Goal: Complete application form

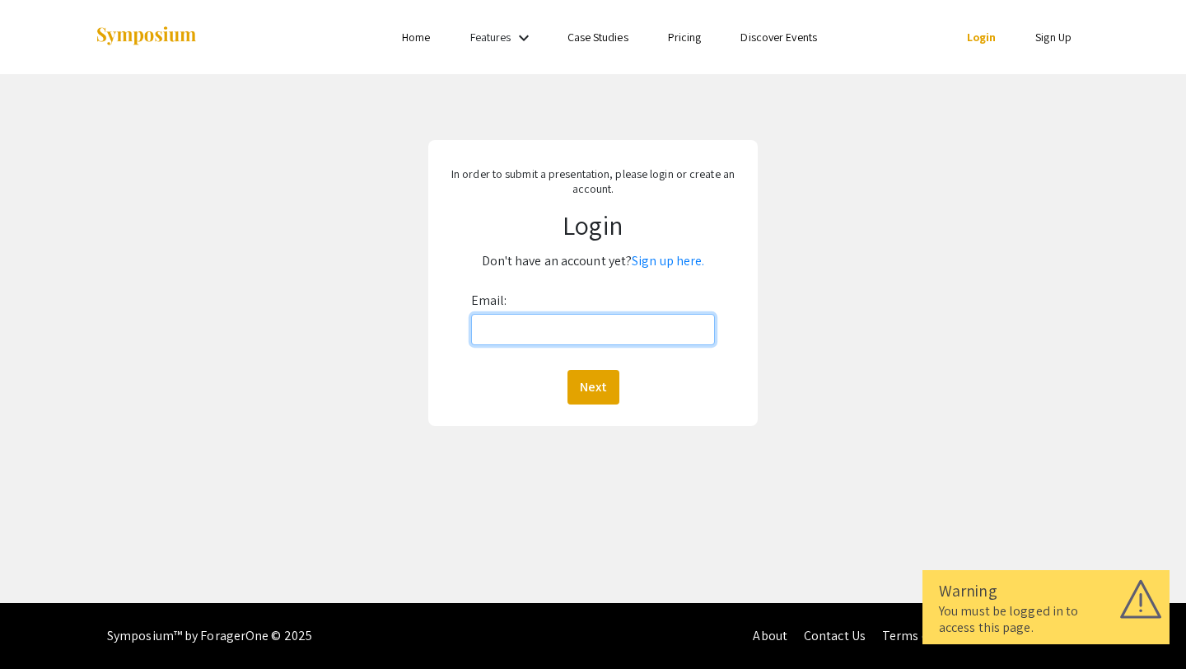
click at [641, 330] on input "Email:" at bounding box center [593, 329] width 245 height 31
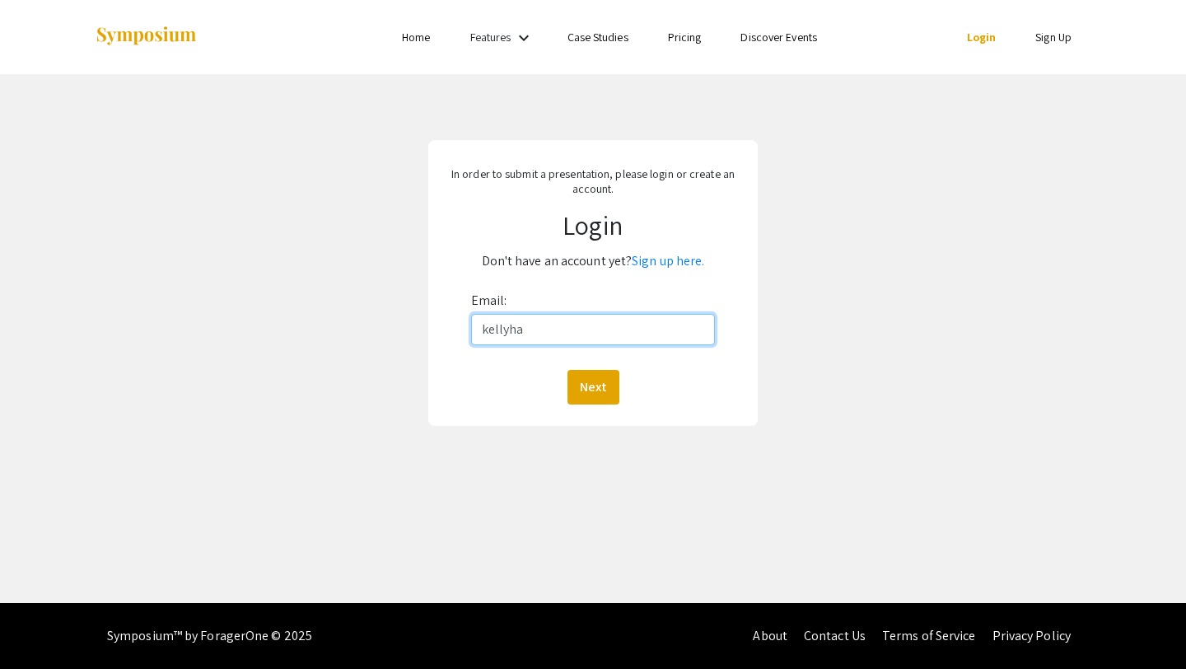
type input "[EMAIL_ADDRESS][DOMAIN_NAME]"
click at [599, 383] on button "Next" at bounding box center [593, 387] width 52 height 35
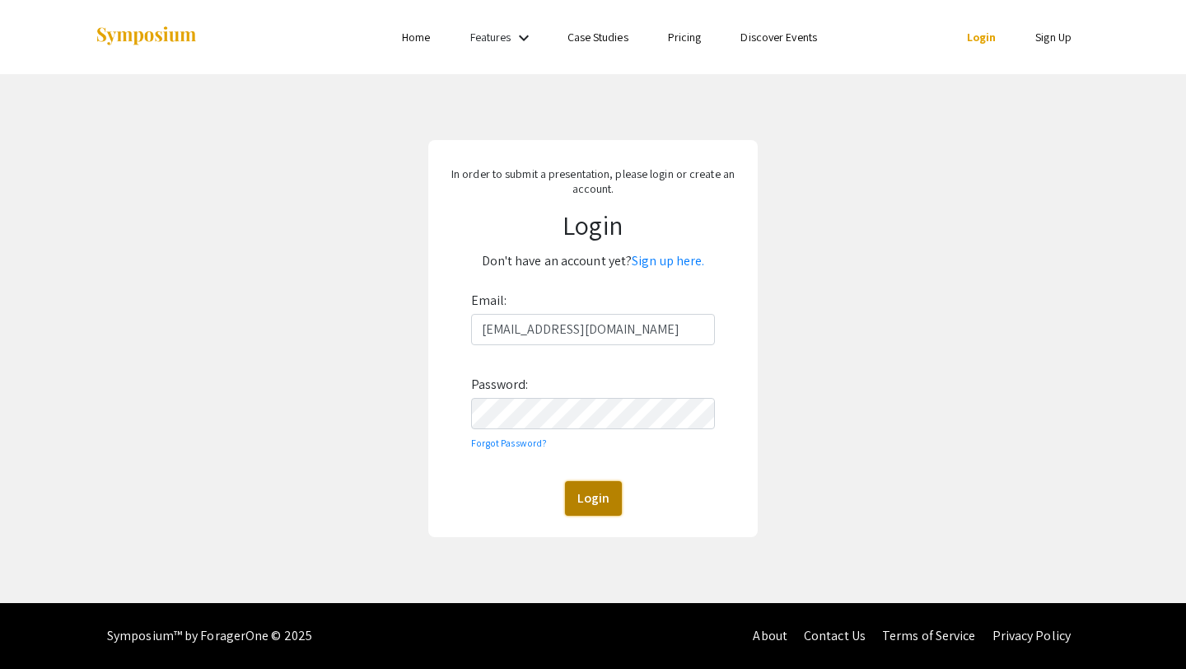
click at [595, 501] on button "Login" at bounding box center [593, 498] width 57 height 35
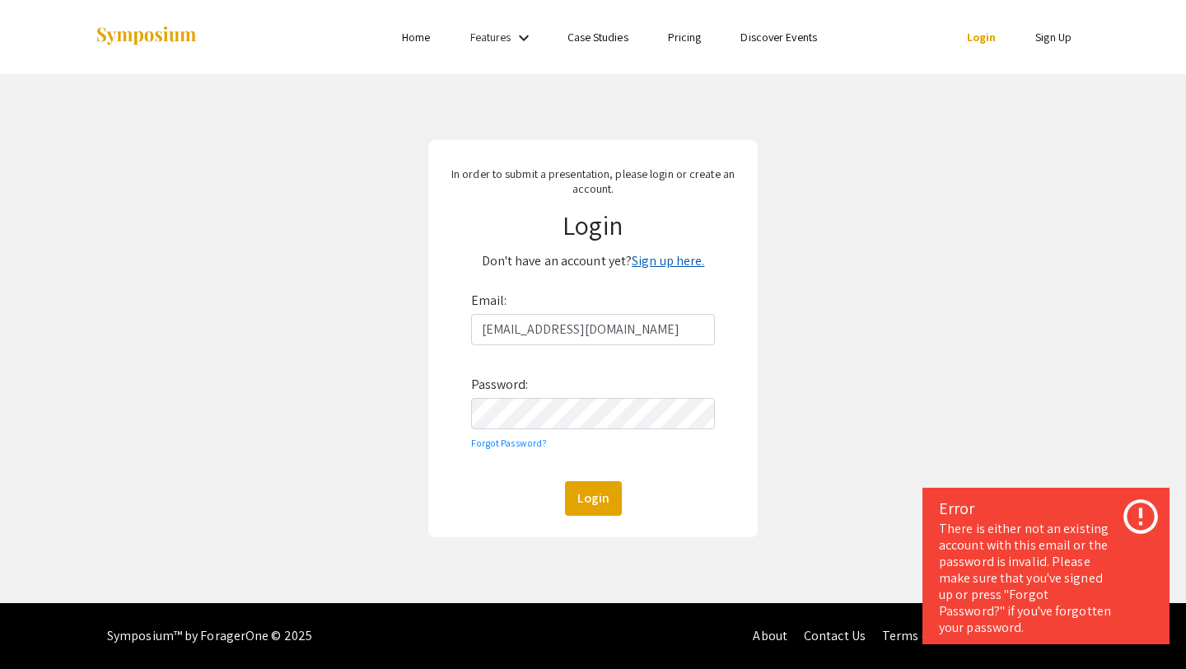
click at [683, 258] on link "Sign up here." at bounding box center [667, 260] width 72 height 17
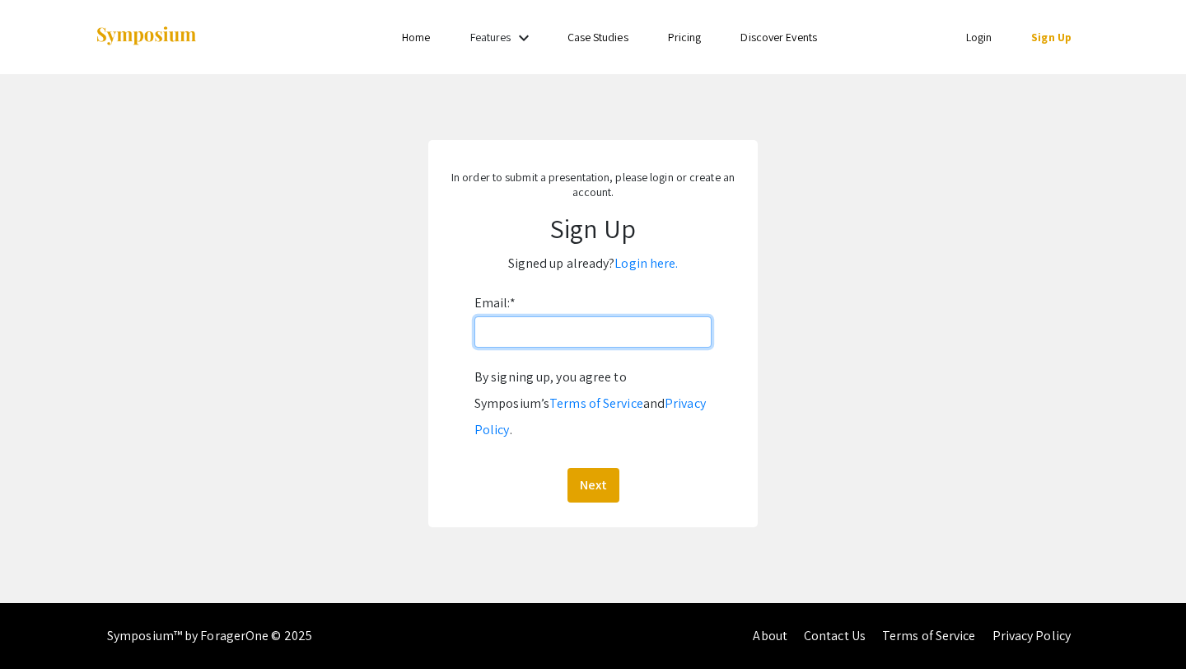
click at [571, 338] on input "Email: *" at bounding box center [592, 331] width 237 height 31
type input "[EMAIL_ADDRESS][DOMAIN_NAME]"
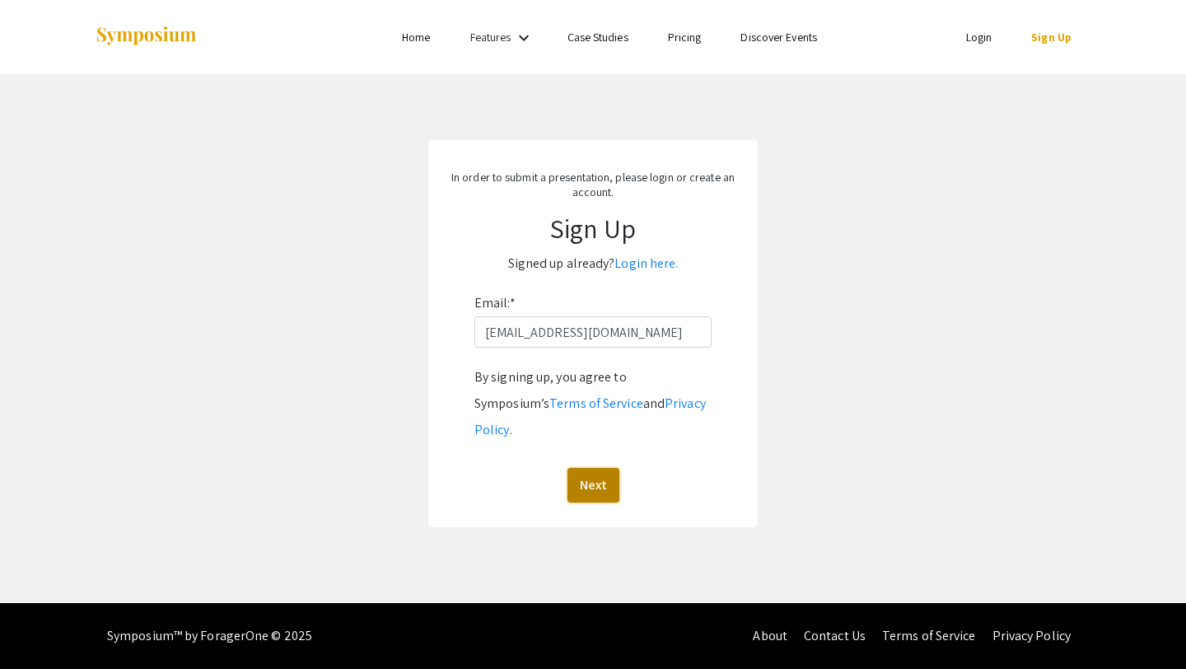
click at [581, 468] on button "Next" at bounding box center [593, 485] width 52 height 35
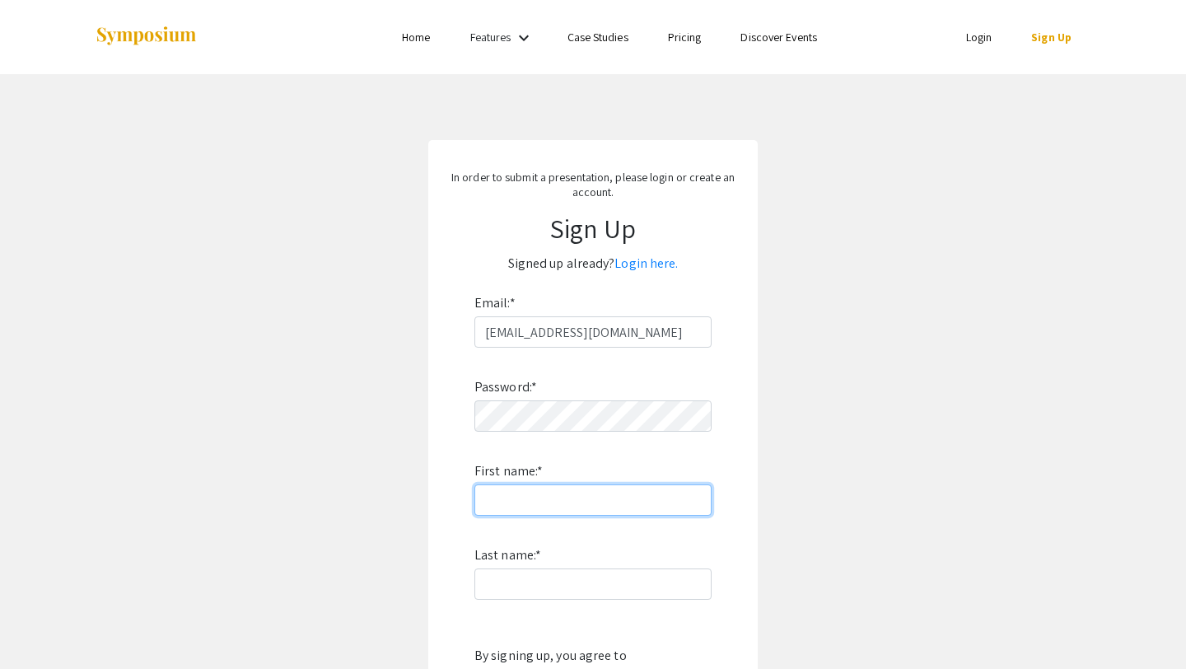
click at [584, 496] on input "First name: *" at bounding box center [592, 499] width 237 height 31
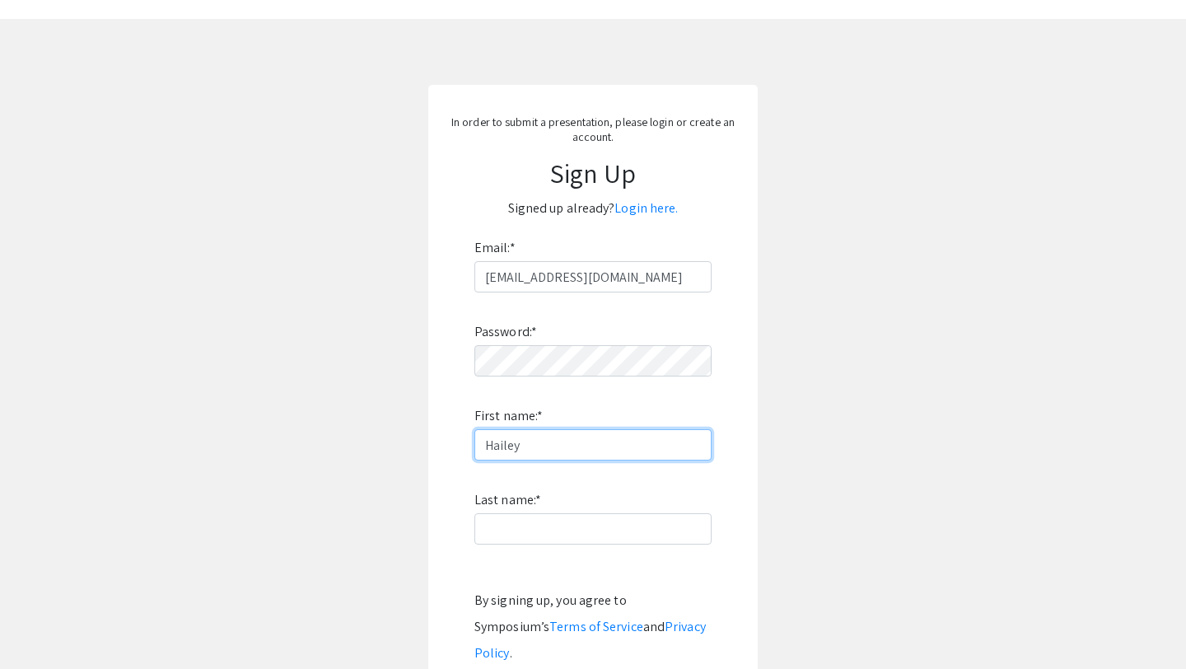
scroll to position [105, 0]
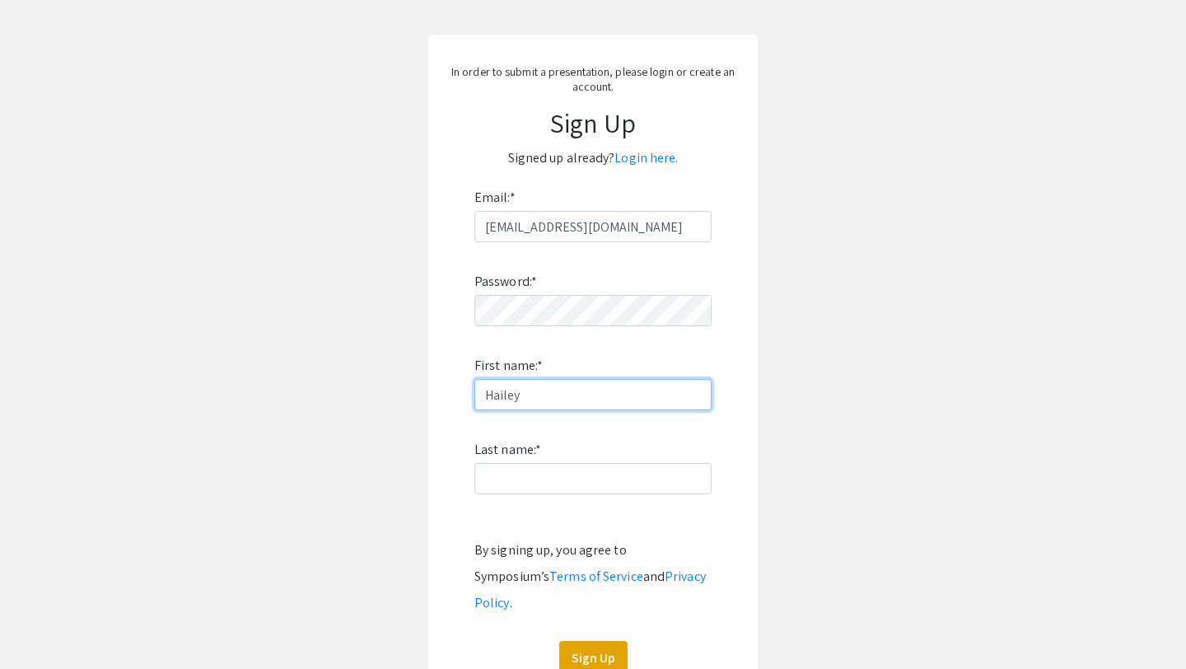
type input "Hailey"
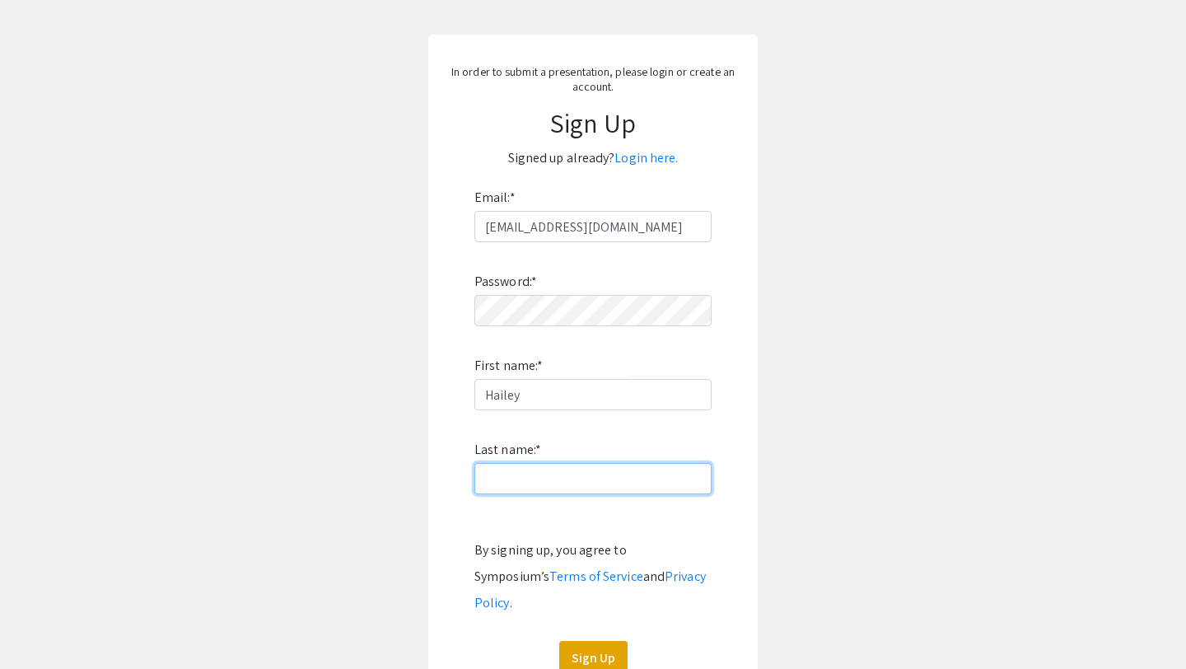
click at [540, 476] on input "Last name: *" at bounding box center [592, 478] width 237 height 31
type input "[PERSON_NAME]"
click at [593, 641] on button "Sign Up" at bounding box center [593, 658] width 68 height 35
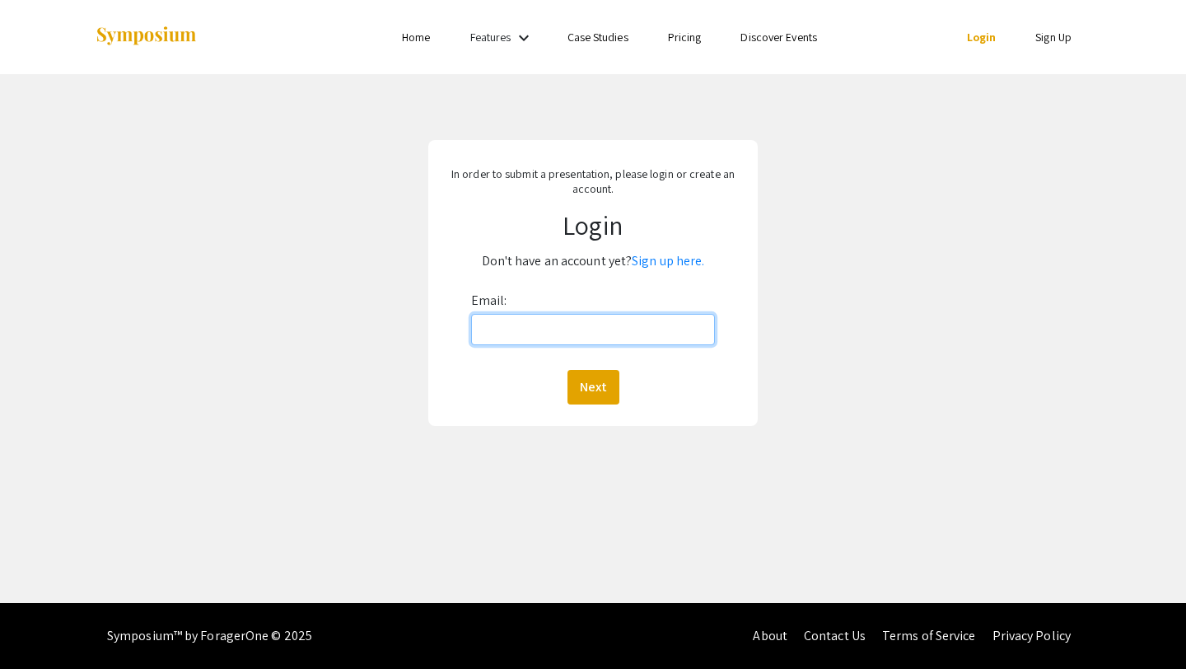
click at [626, 337] on input "Email:" at bounding box center [593, 329] width 245 height 31
type input "[EMAIL_ADDRESS][DOMAIN_NAME]"
click at [606, 391] on button "Next" at bounding box center [593, 387] width 52 height 35
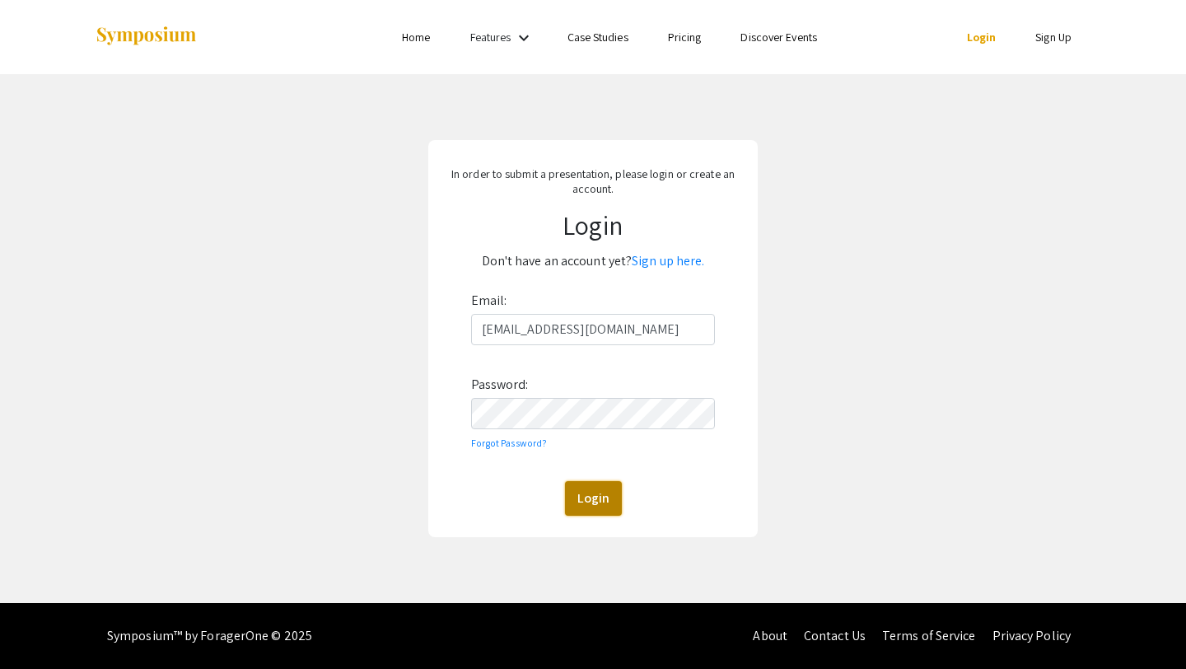
click at [603, 487] on button "Login" at bounding box center [593, 498] width 57 height 35
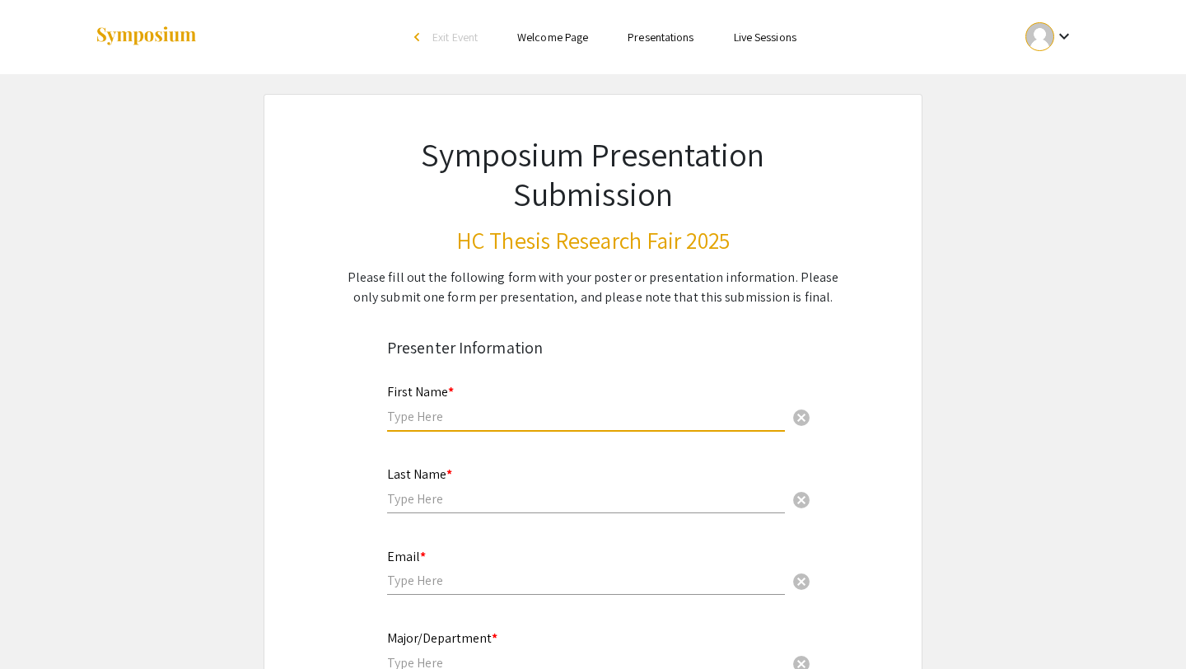
click at [526, 417] on input "text" at bounding box center [586, 416] width 398 height 17
type input "Hailey"
click at [426, 501] on input "text" at bounding box center [586, 498] width 398 height 17
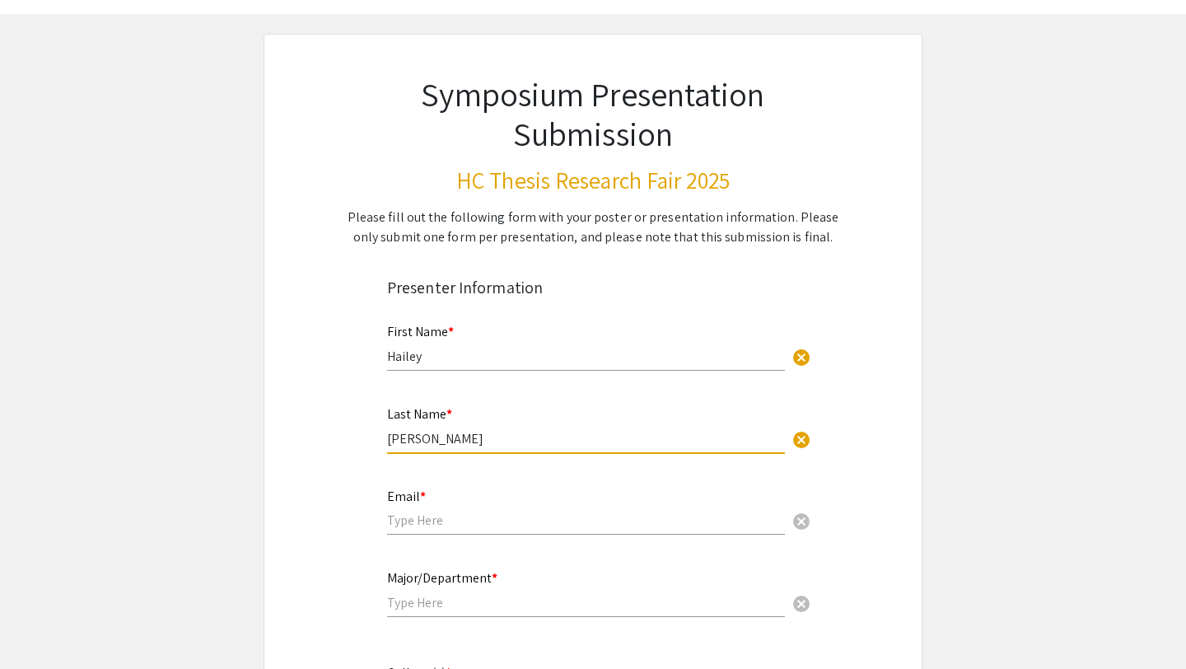
scroll to position [61, 0]
type input "Kelly"
click at [432, 526] on input "email" at bounding box center [586, 518] width 398 height 17
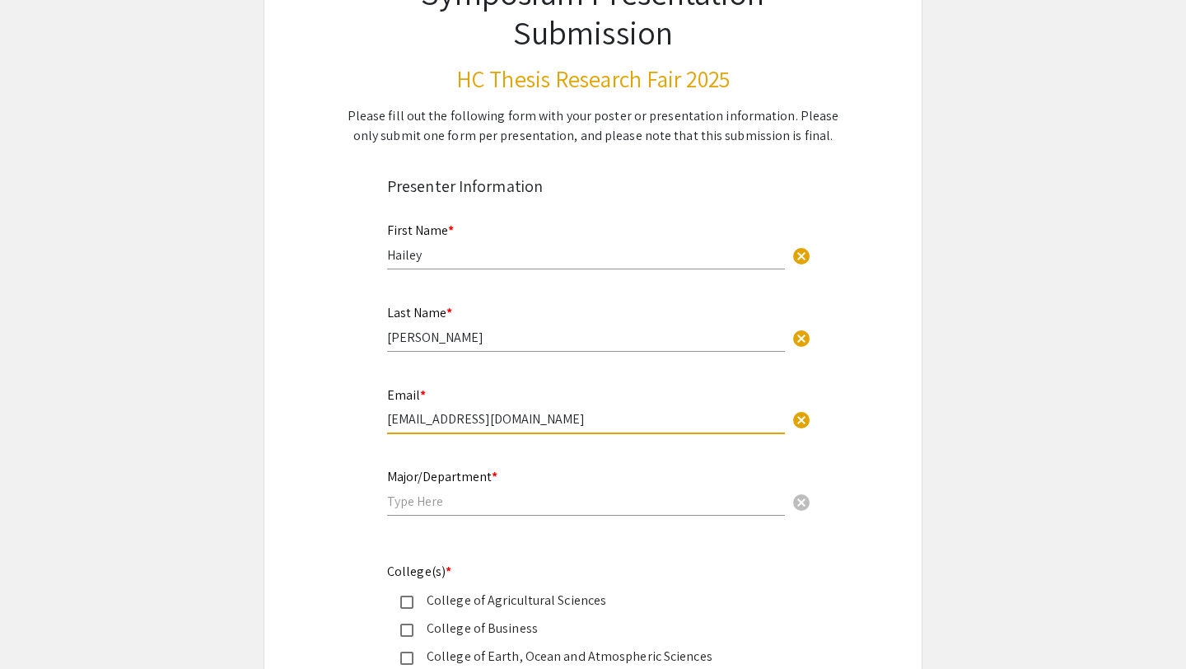
scroll to position [164, 0]
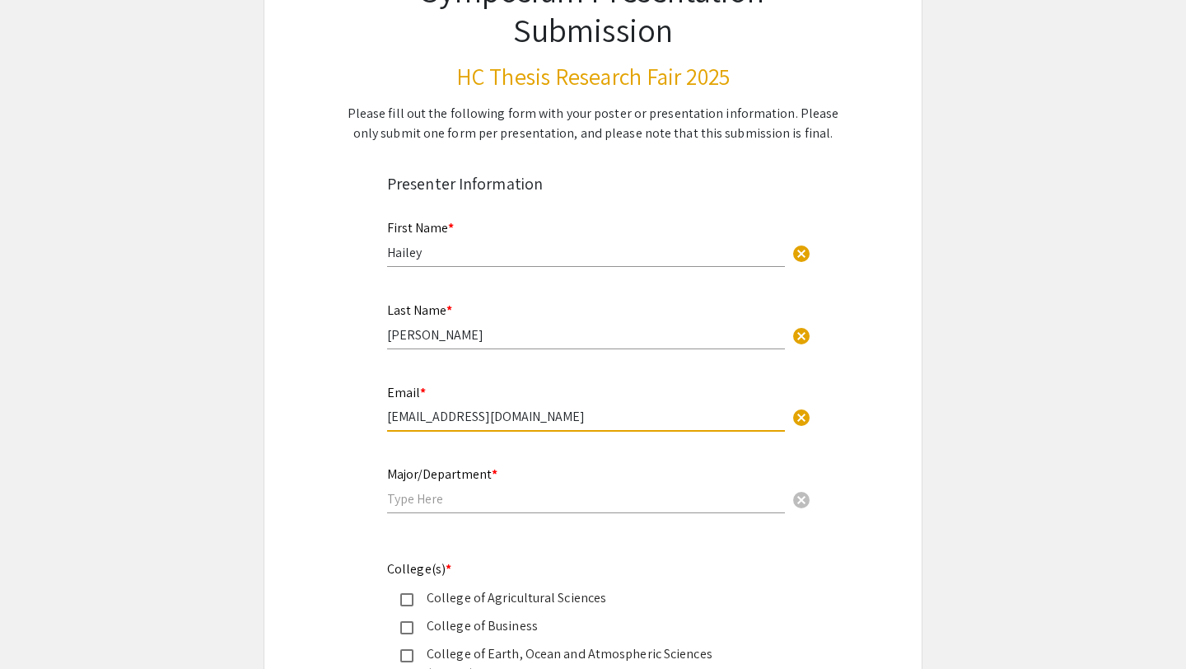
type input "kellyha@oregonstate.edu"
click at [405, 505] on input "text" at bounding box center [586, 498] width 398 height 17
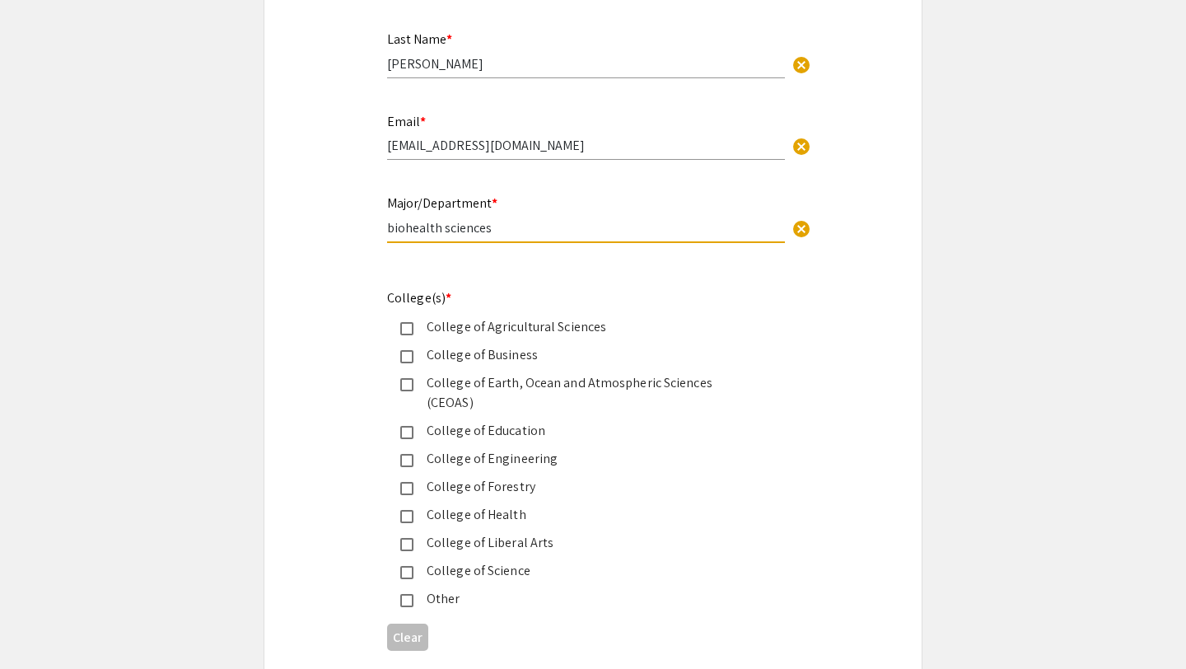
scroll to position [438, 0]
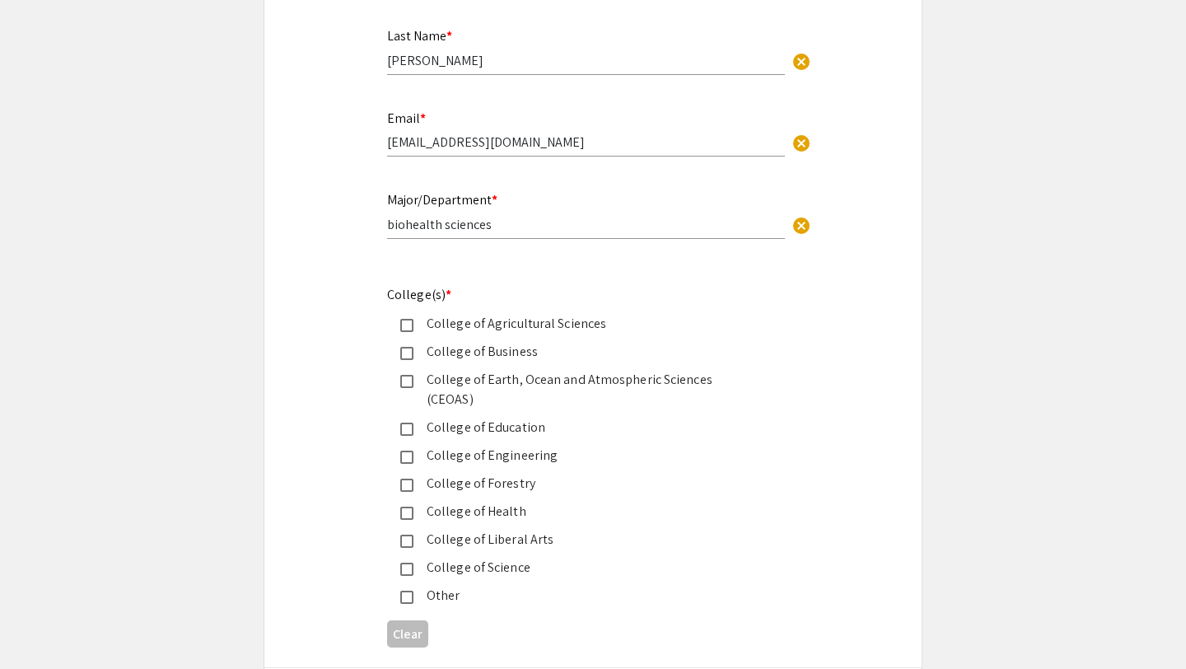
click at [411, 506] on mat-pseudo-checkbox at bounding box center [406, 512] width 13 height 13
click at [407, 562] on mat-pseudo-checkbox at bounding box center [406, 568] width 13 height 13
click at [395, 227] on input "biohealth sciences" at bounding box center [586, 224] width 398 height 17
click at [536, 226] on input "Biohealth sciences" at bounding box center [586, 224] width 398 height 17
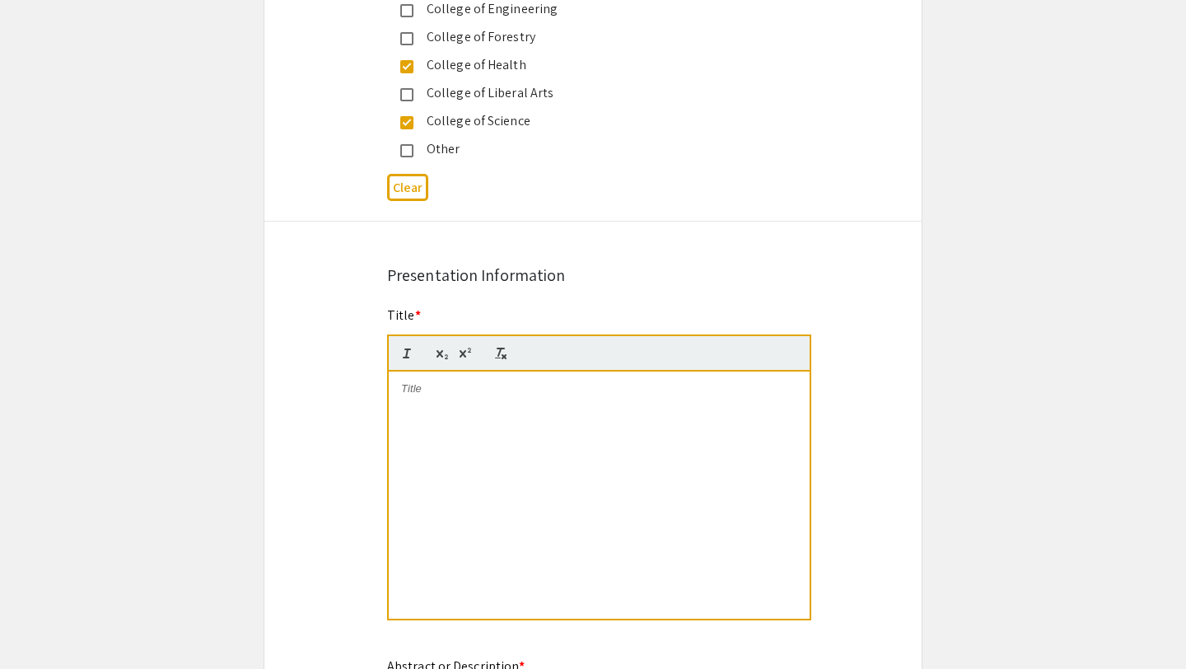
scroll to position [886, 0]
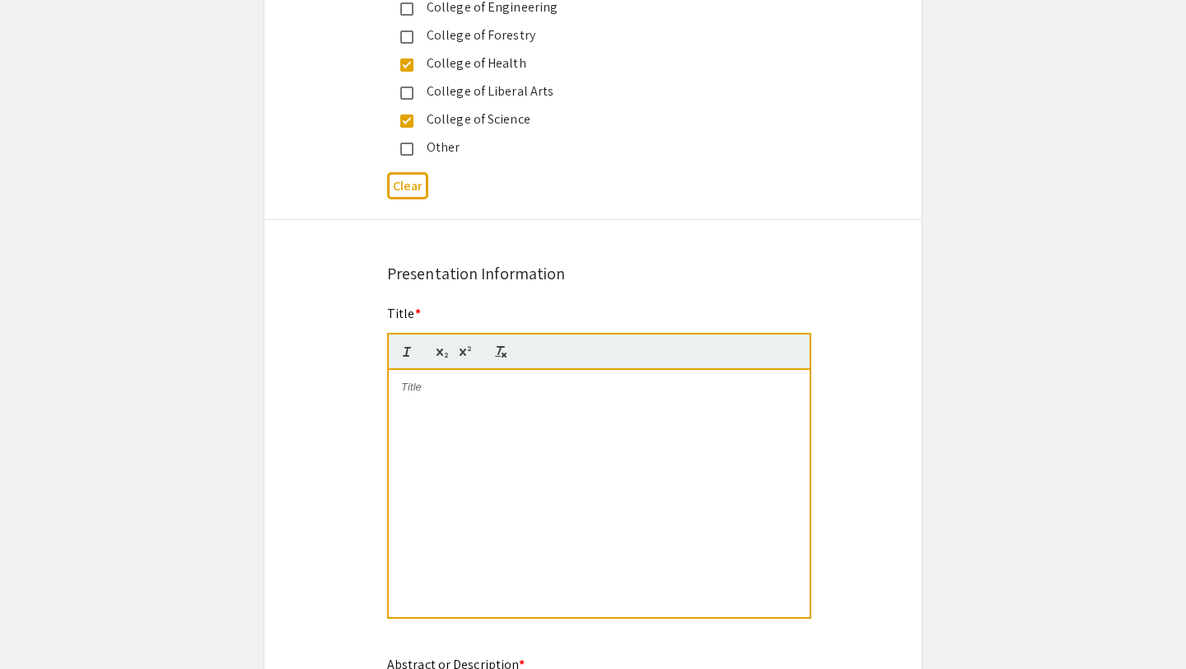
type input "Biohealth science"
click at [470, 422] on div at bounding box center [599, 493] width 421 height 247
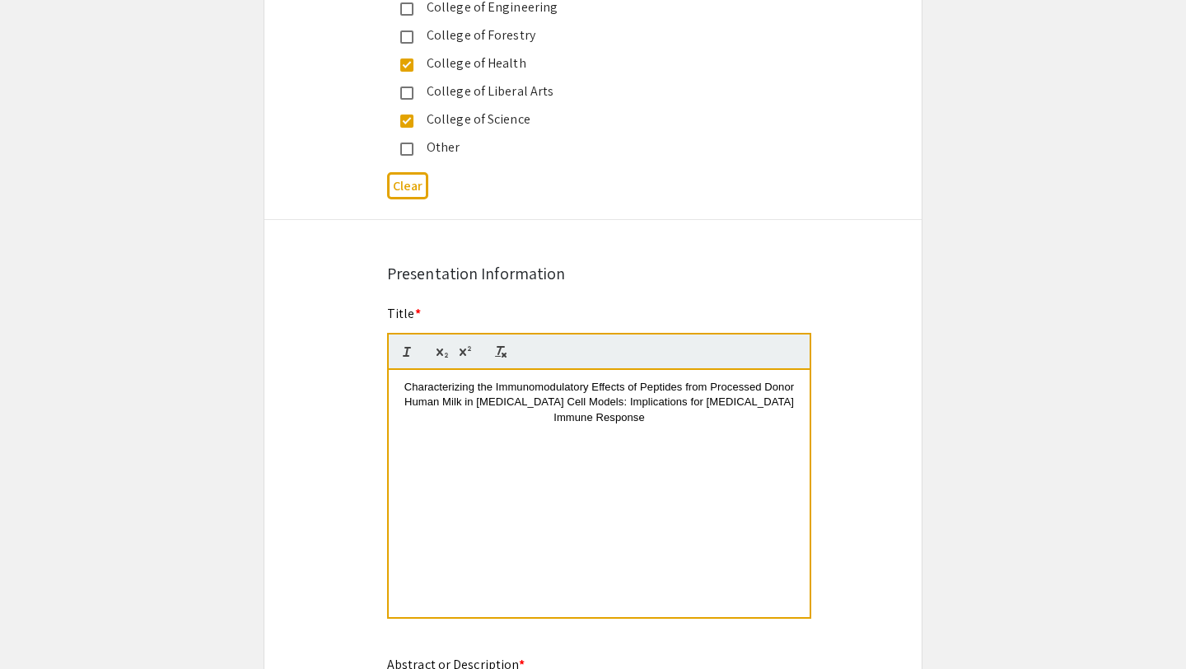
scroll to position [0, 0]
click at [405, 380] on span "Characterizing the Immunomodulatory Effects of Peptides from Processed Donor Hu…" at bounding box center [600, 401] width 393 height 43
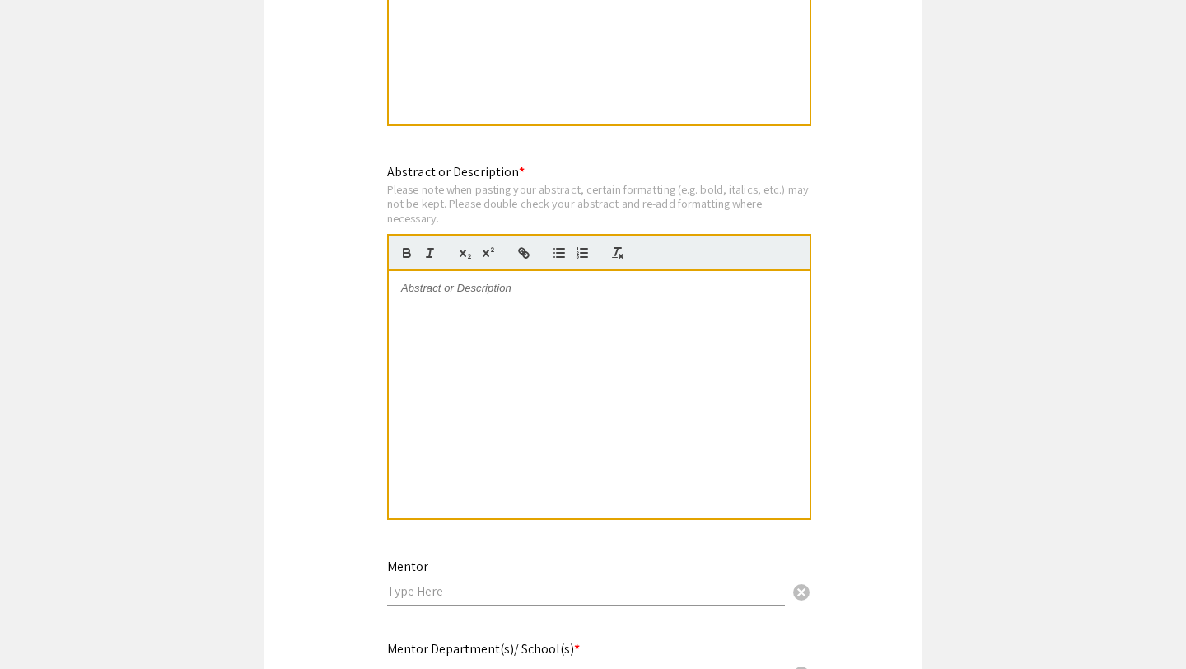
scroll to position [1382, 0]
click at [459, 315] on div at bounding box center [599, 391] width 421 height 247
paste div
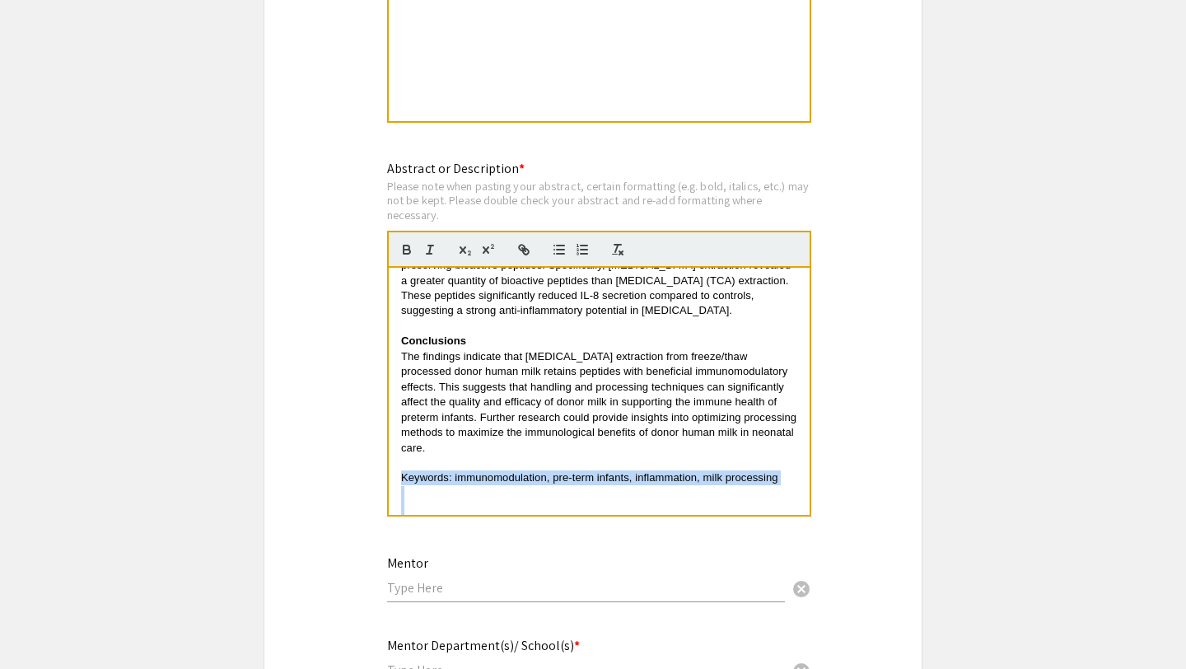
scroll to position [335, 0]
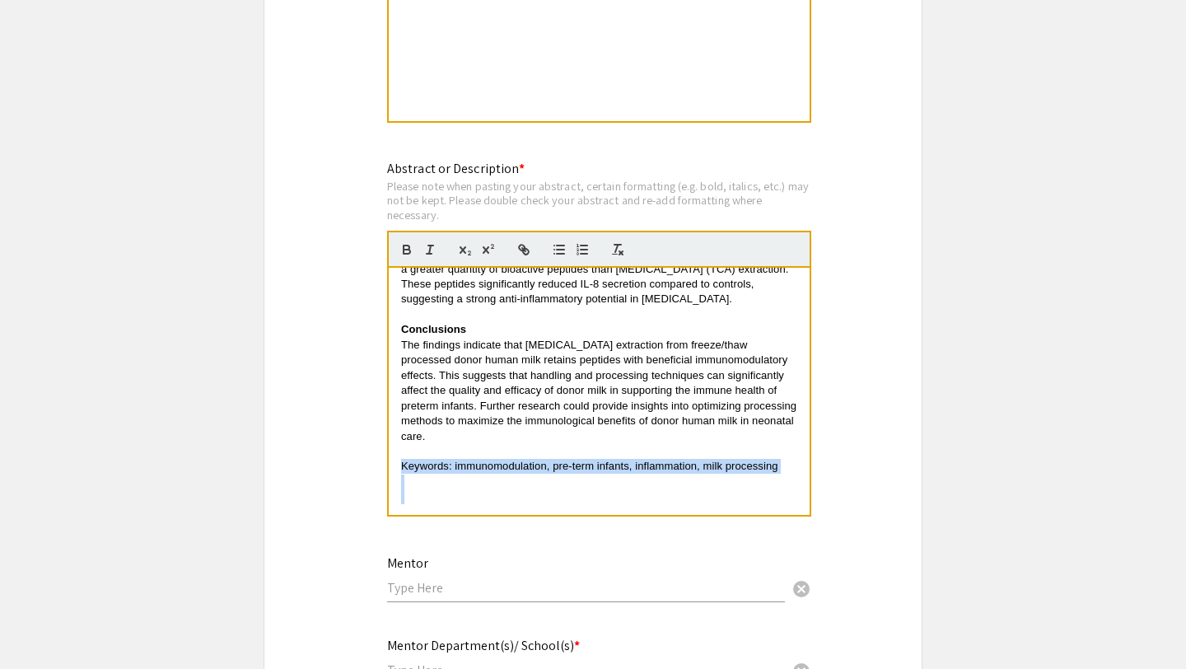
drag, startPoint x: 399, startPoint y: 459, endPoint x: 781, endPoint y: 520, distance: 386.8
click at [781, 520] on div "Abstract or Description * Please note when pasting your abstract, certain forma…" at bounding box center [593, 349] width 436 height 380
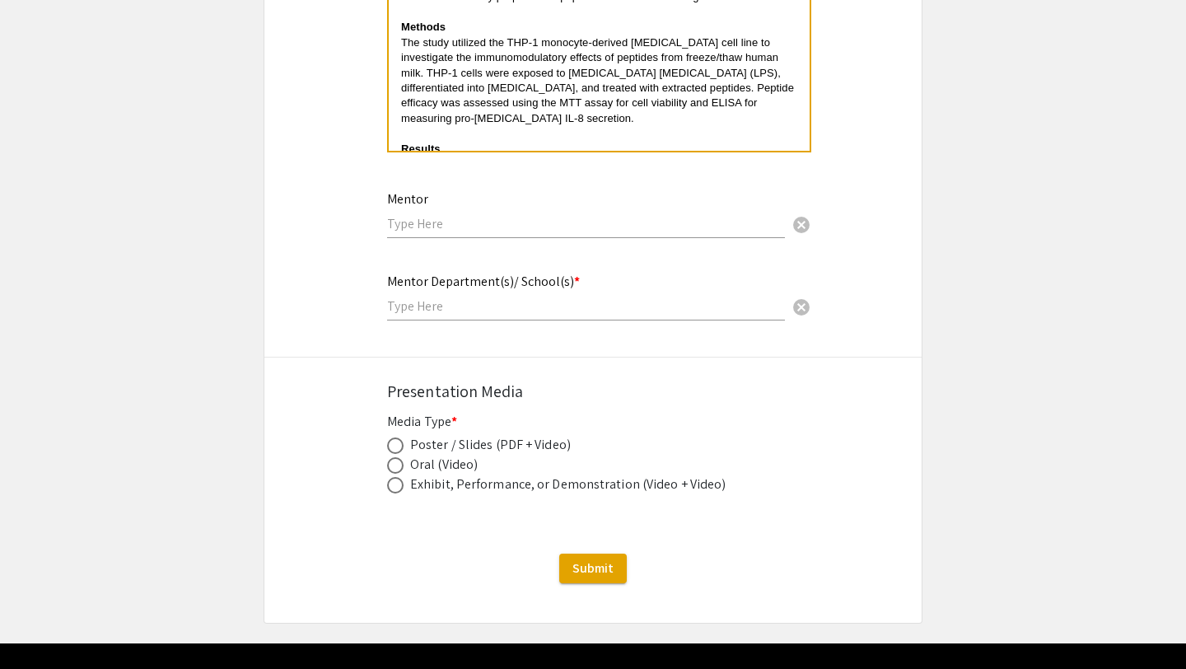
scroll to position [1759, 0]
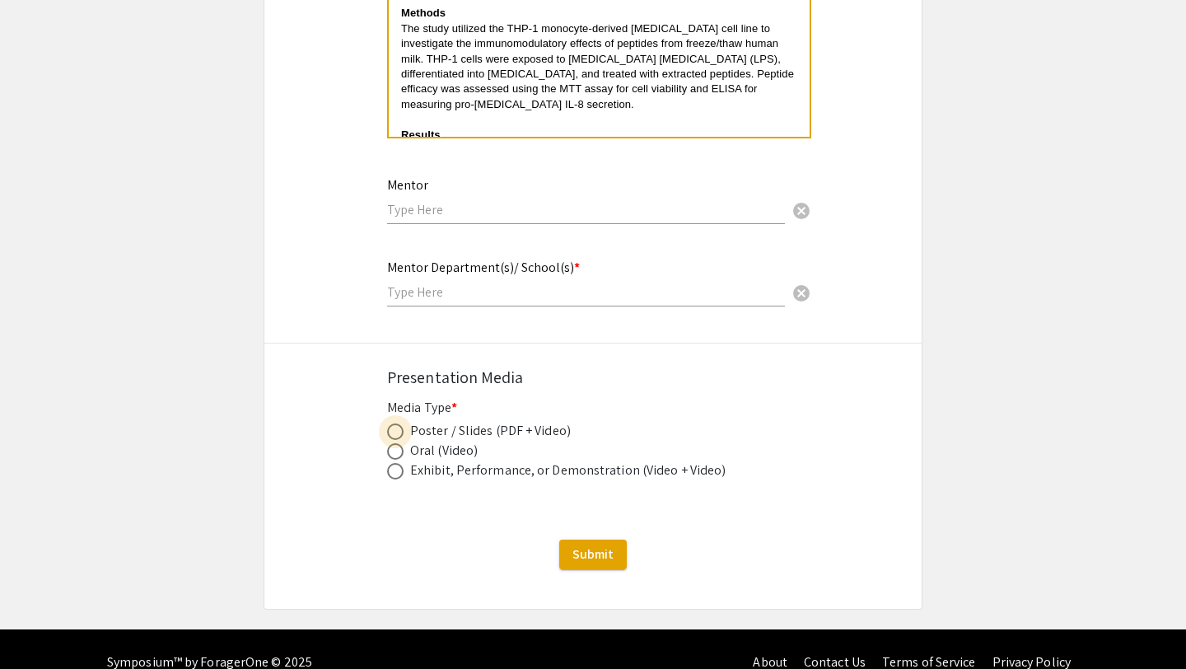
click at [399, 423] on span at bounding box center [395, 431] width 16 height 16
click at [399, 423] on input "radio" at bounding box center [395, 431] width 16 height 16
radio input "true"
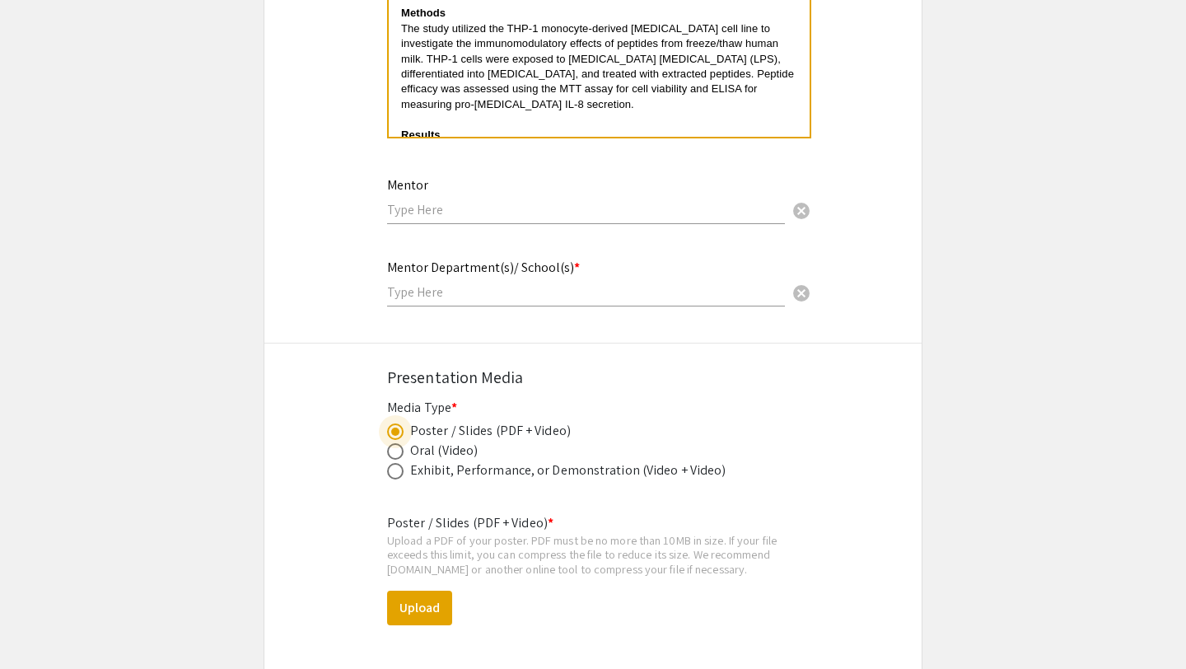
click at [394, 443] on span at bounding box center [395, 451] width 16 height 16
click at [394, 443] on input "radio" at bounding box center [395, 451] width 16 height 16
radio input "true"
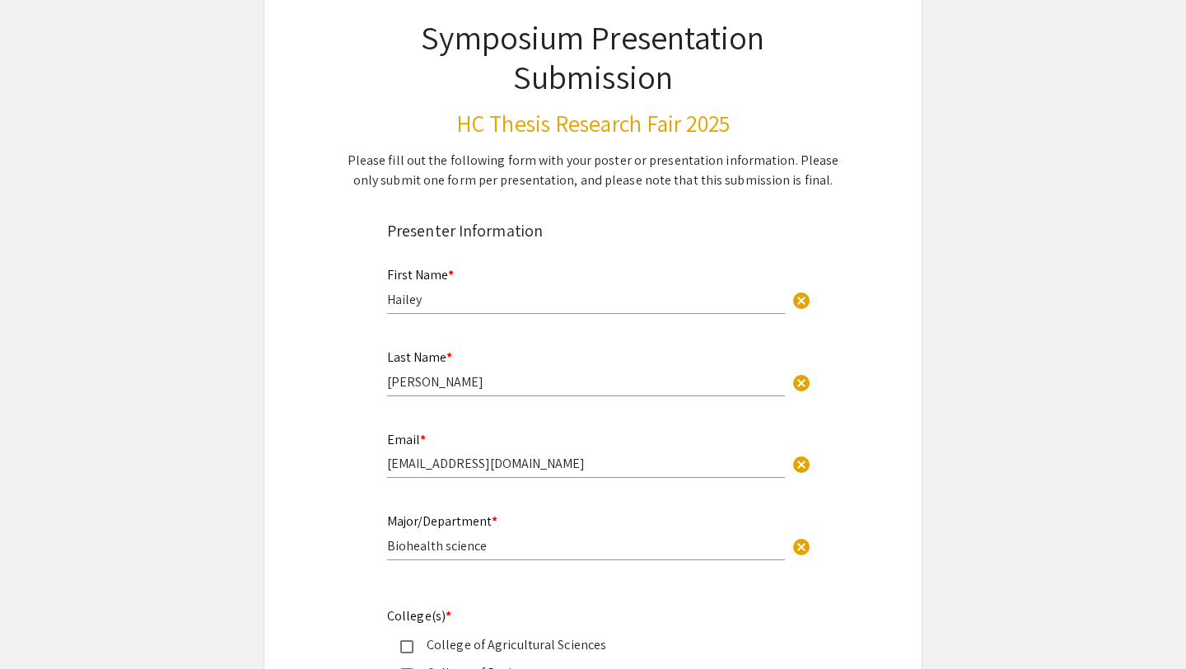
scroll to position [0, 0]
